Goal: Communication & Community: Answer question/provide support

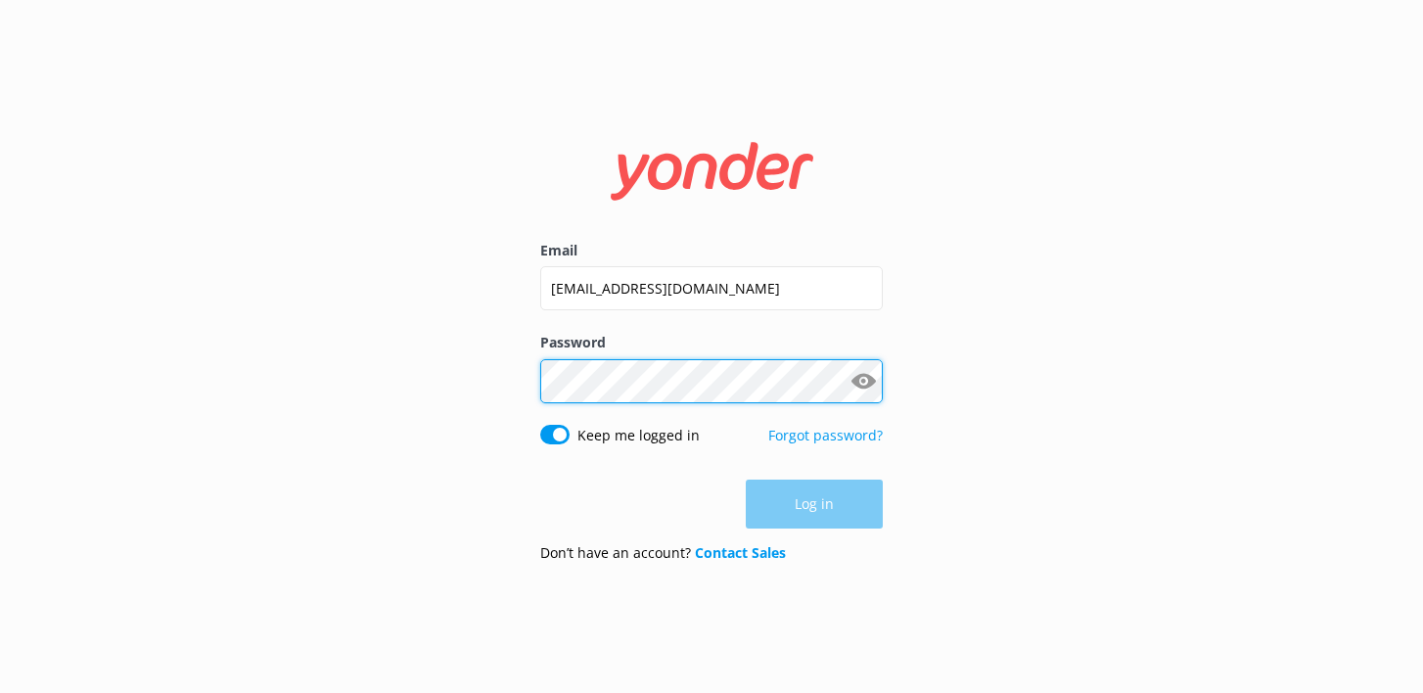
click at [814, 504] on button "Log in" at bounding box center [814, 503] width 137 height 49
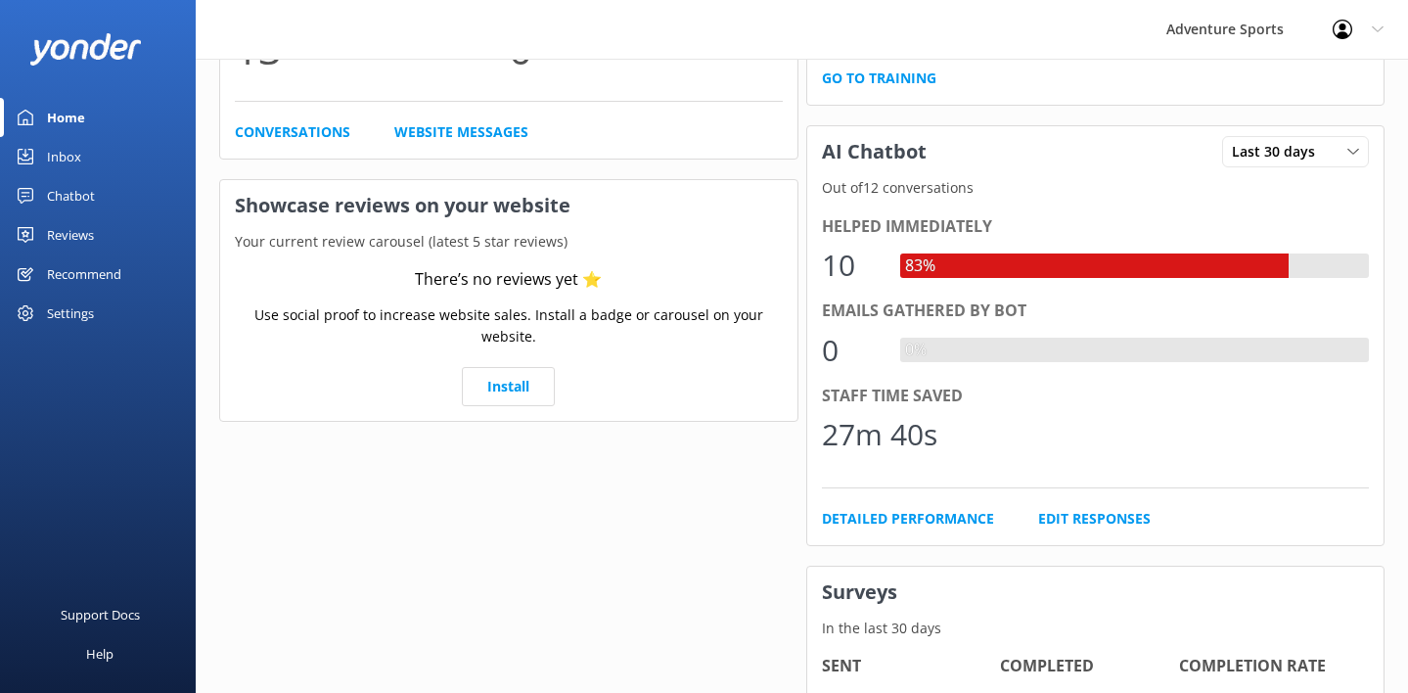
scroll to position [249, 0]
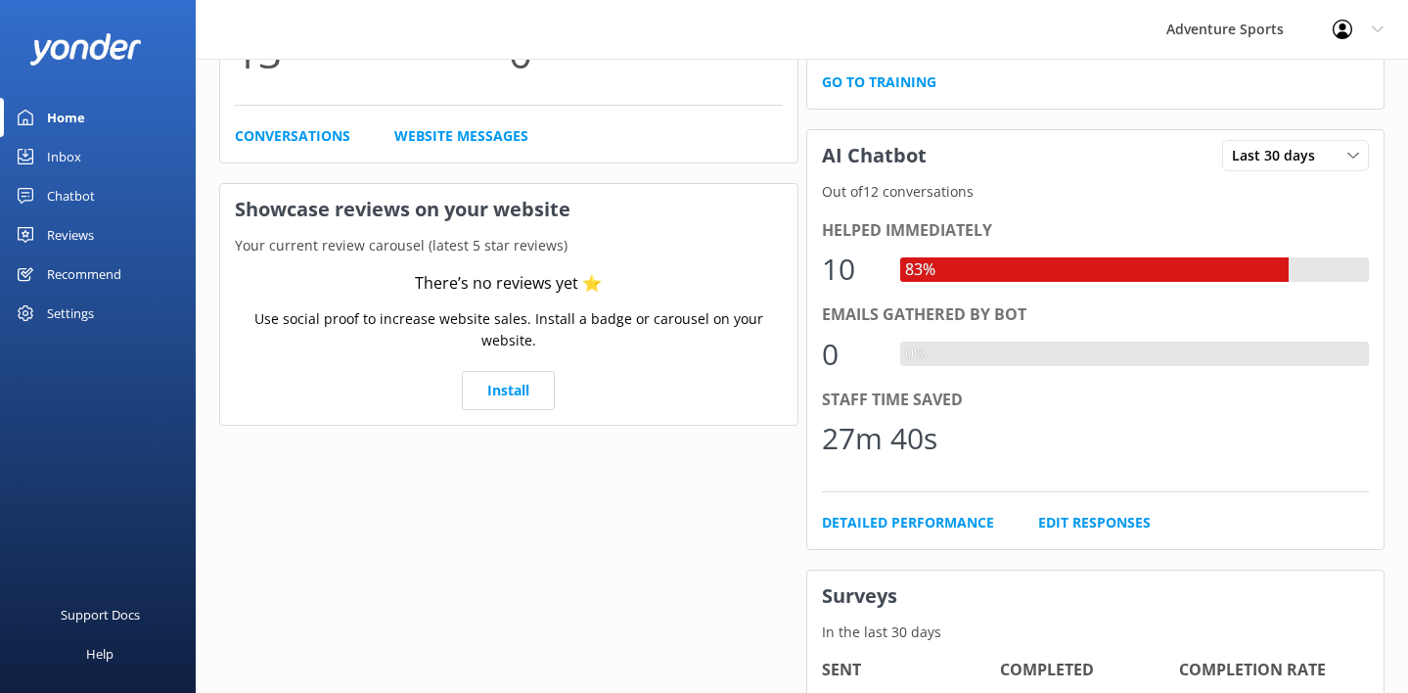
click at [68, 159] on div "Inbox" at bounding box center [64, 156] width 34 height 39
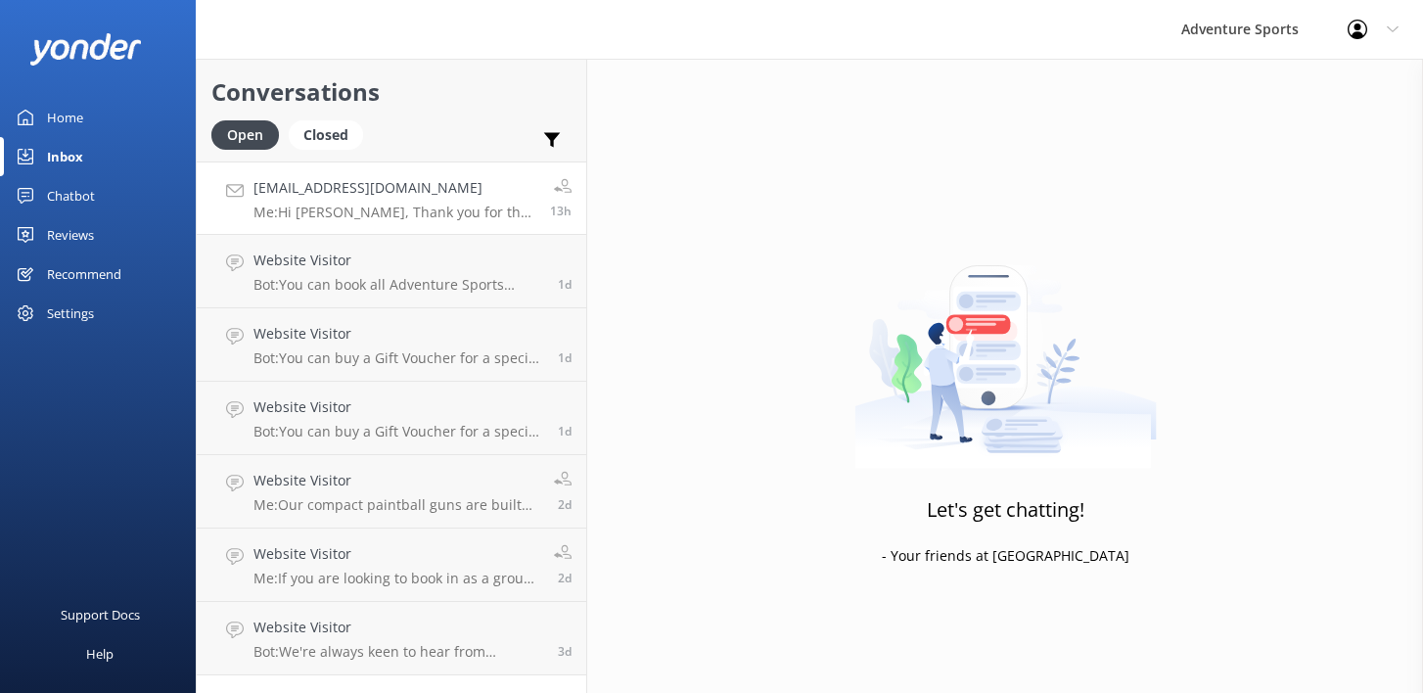
click at [448, 208] on p "Me: Hi [PERSON_NAME], Thank you for the enquiry regarding proof of age. A photo…" at bounding box center [394, 213] width 282 height 18
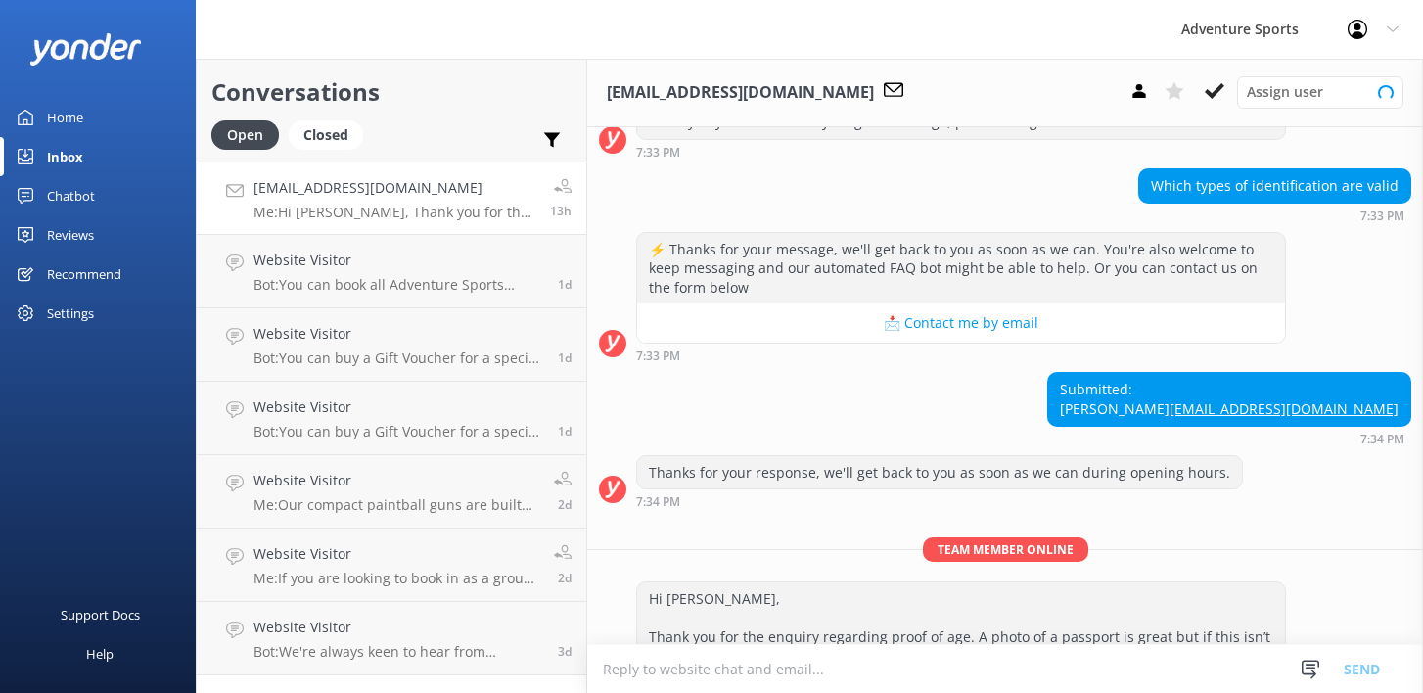
scroll to position [409, 0]
